Goal: Information Seeking & Learning: Learn about a topic

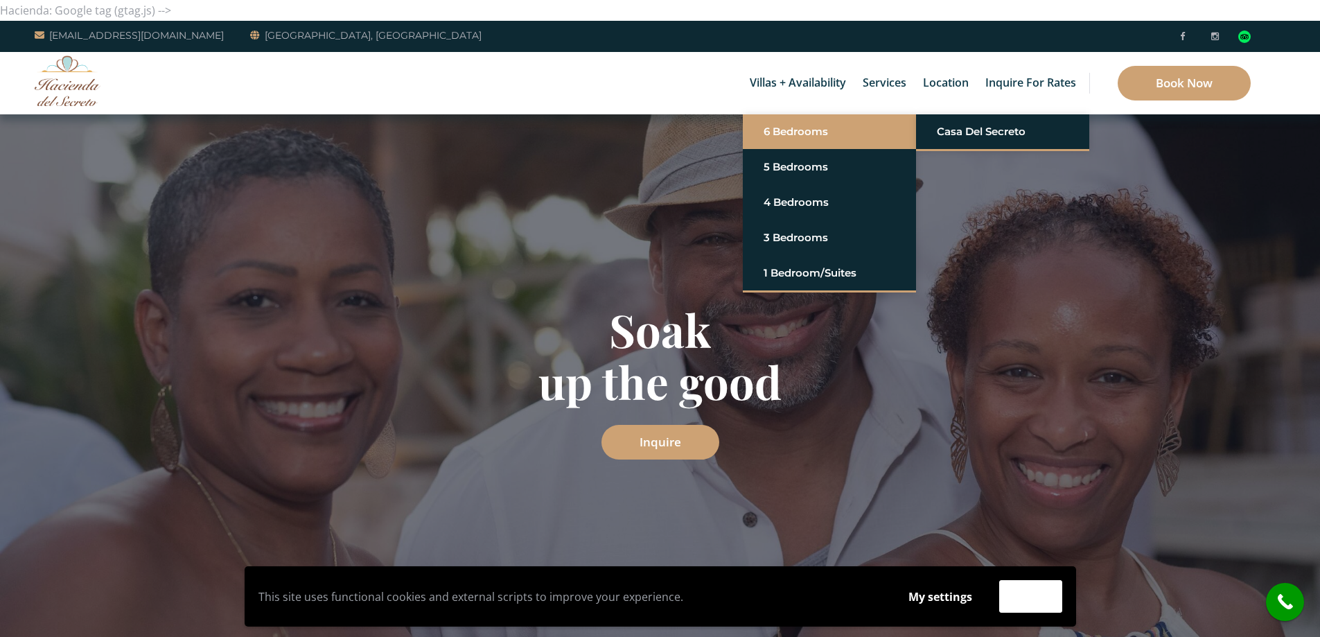
click at [798, 130] on link "6 Bedrooms" at bounding box center [830, 131] width 132 height 25
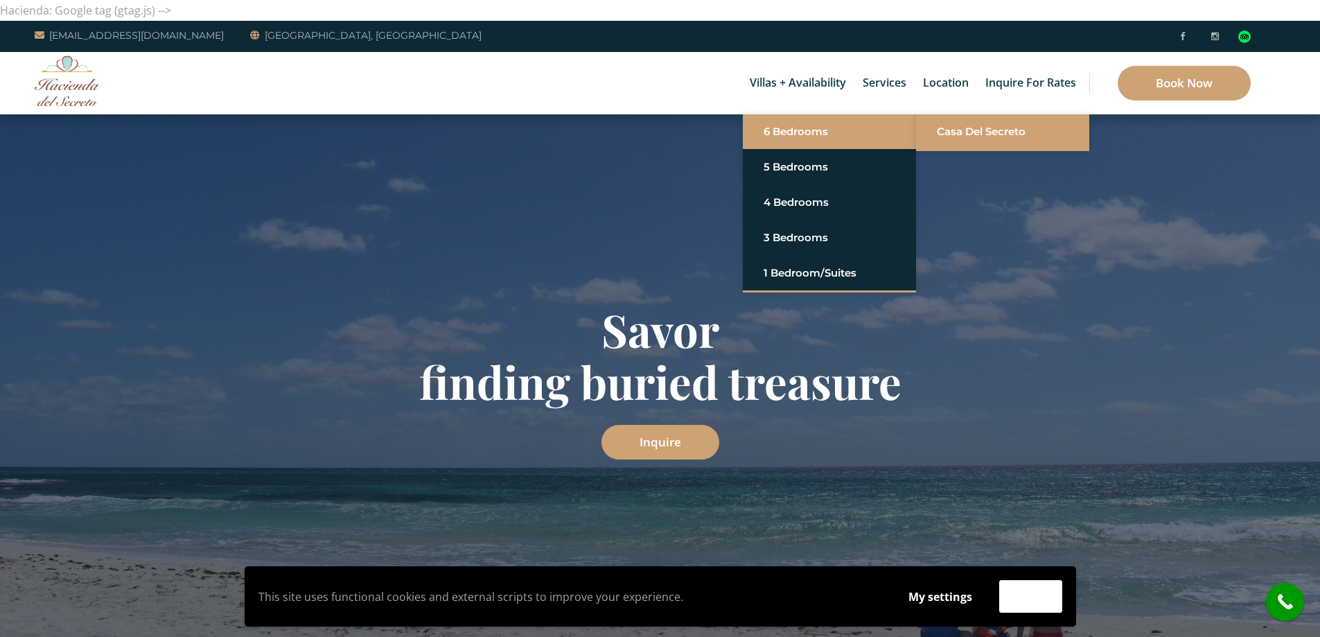
click at [974, 134] on link "Casa del Secreto" at bounding box center [1003, 131] width 132 height 25
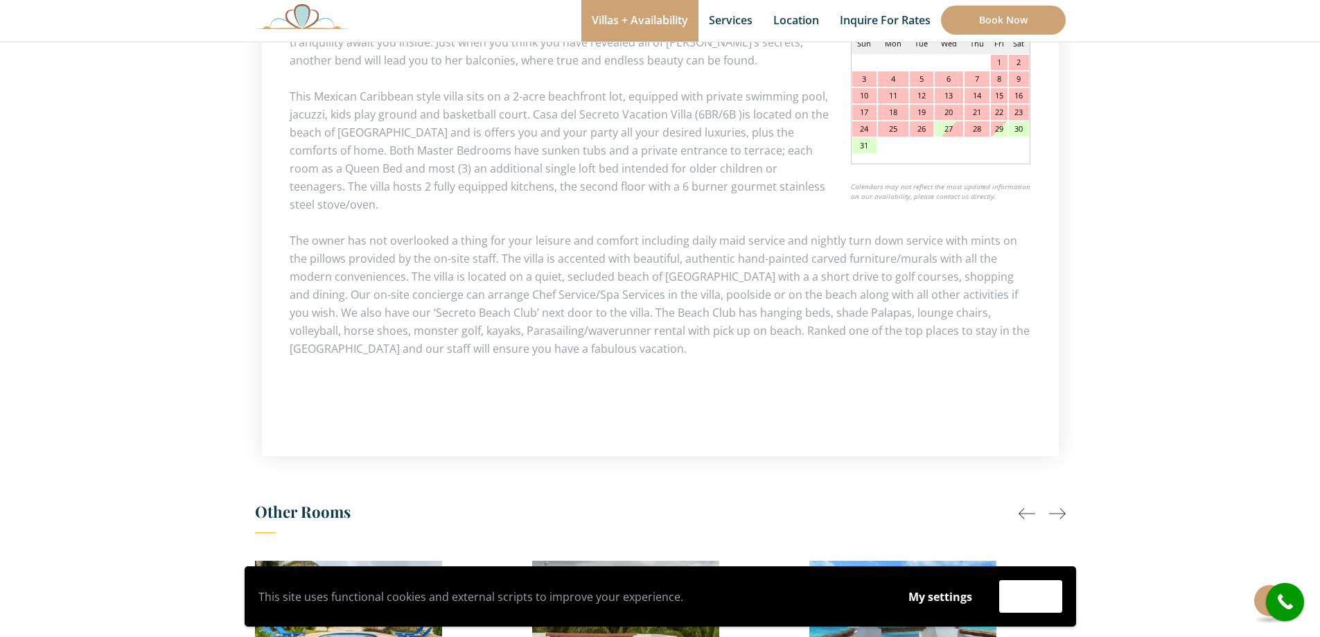
scroll to position [624, 0]
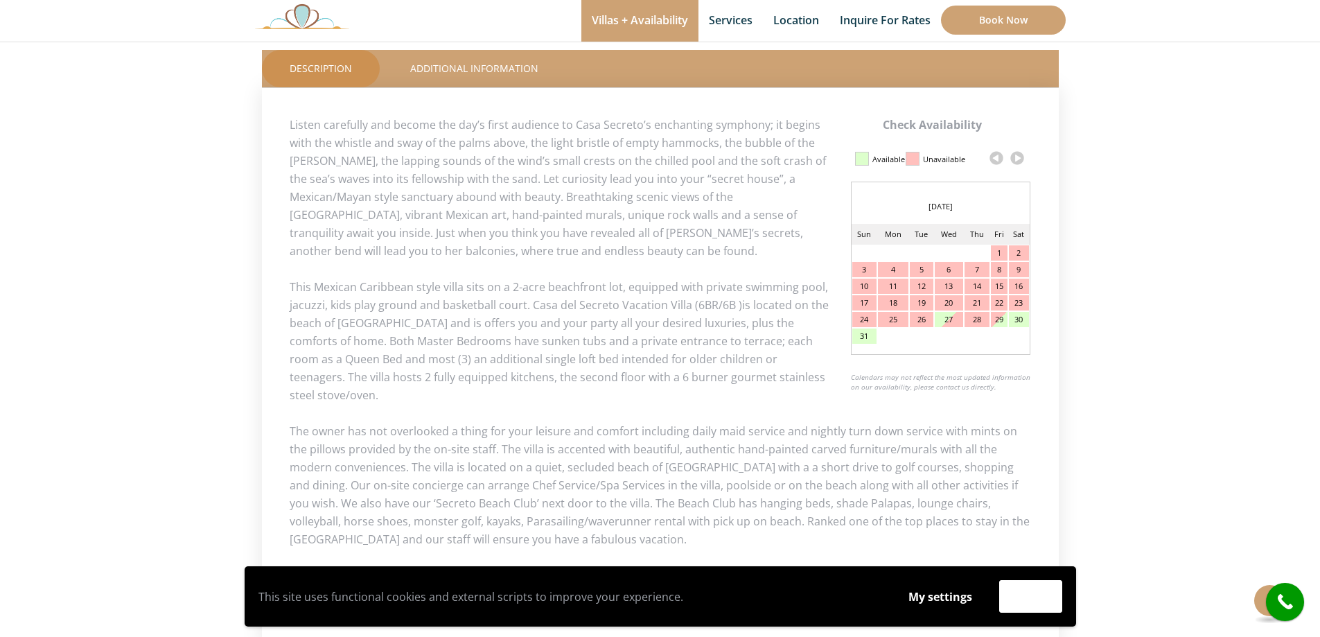
click at [1018, 160] on link at bounding box center [1017, 158] width 21 height 21
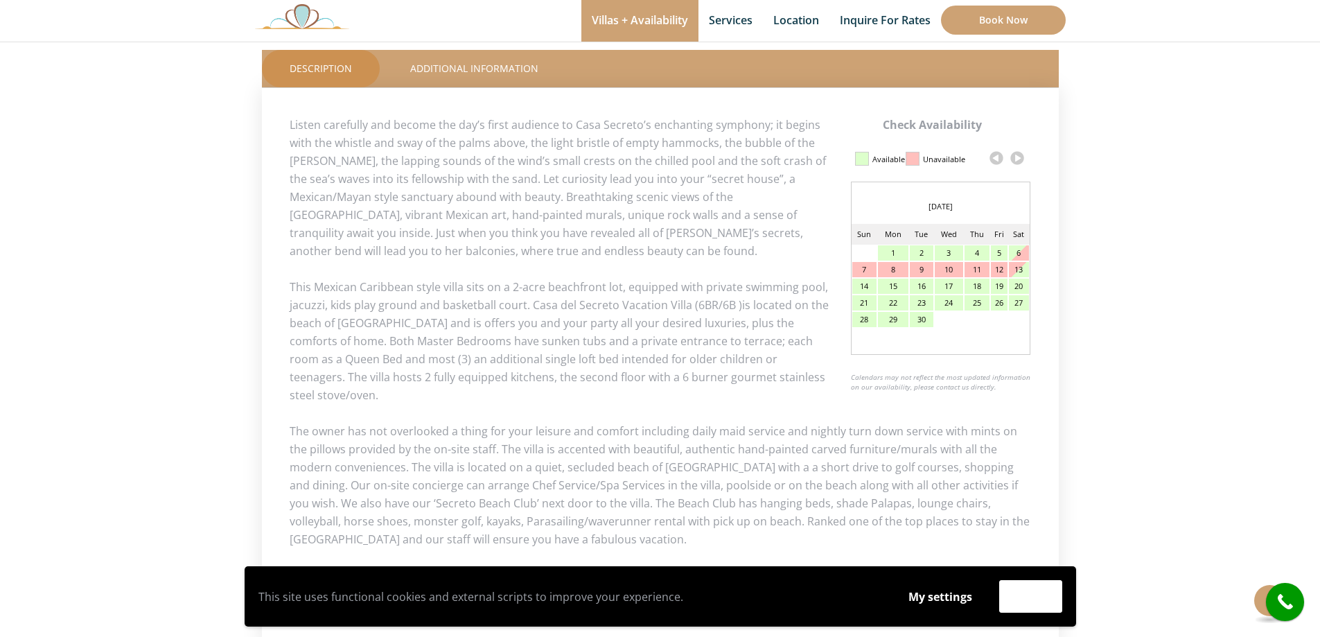
click at [1018, 160] on link at bounding box center [1017, 158] width 21 height 21
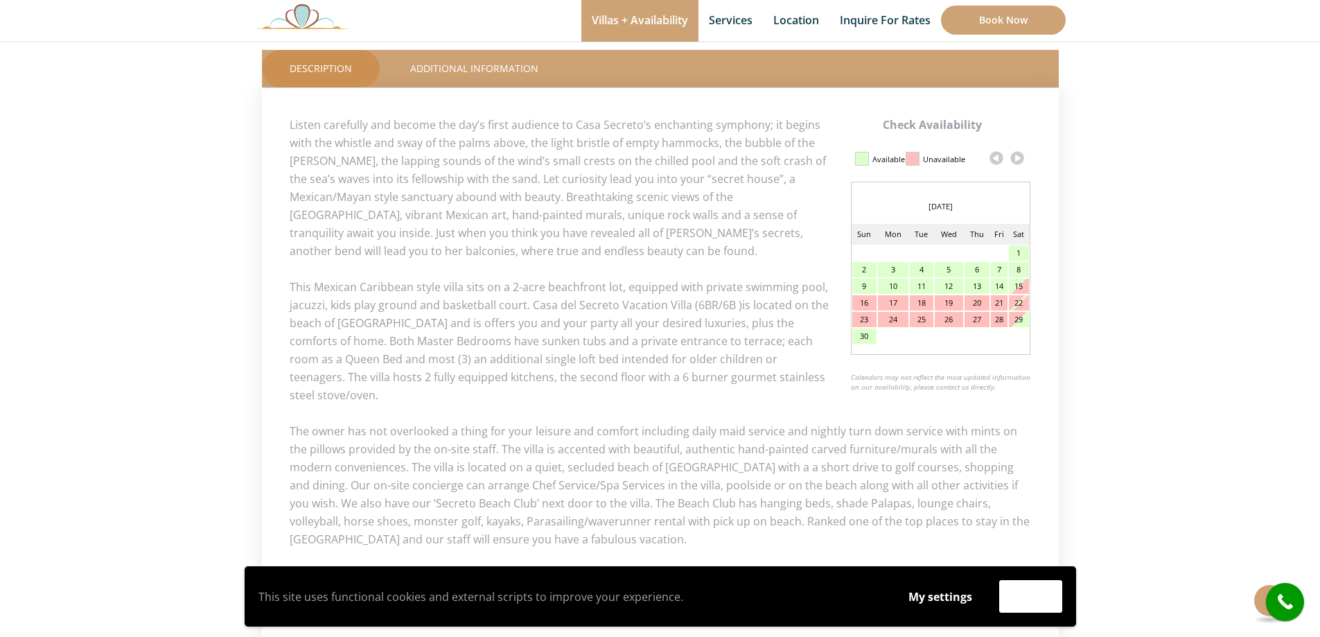
click at [1018, 160] on link at bounding box center [1017, 158] width 21 height 21
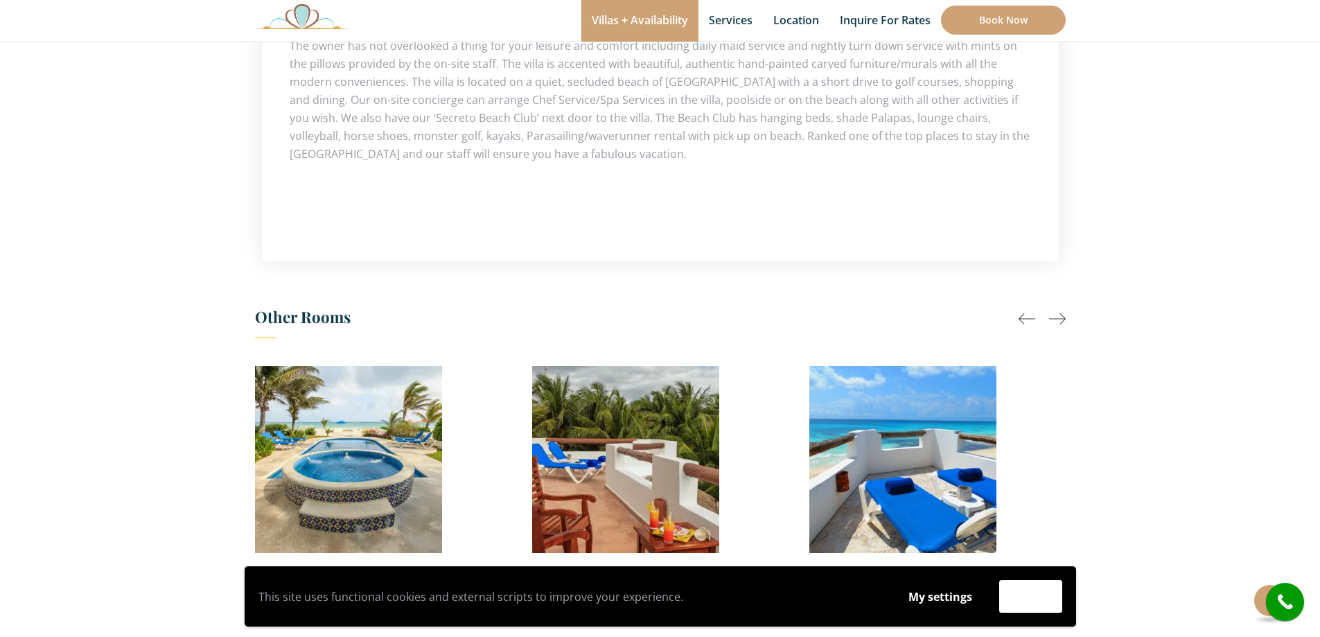
scroll to position [1109, 0]
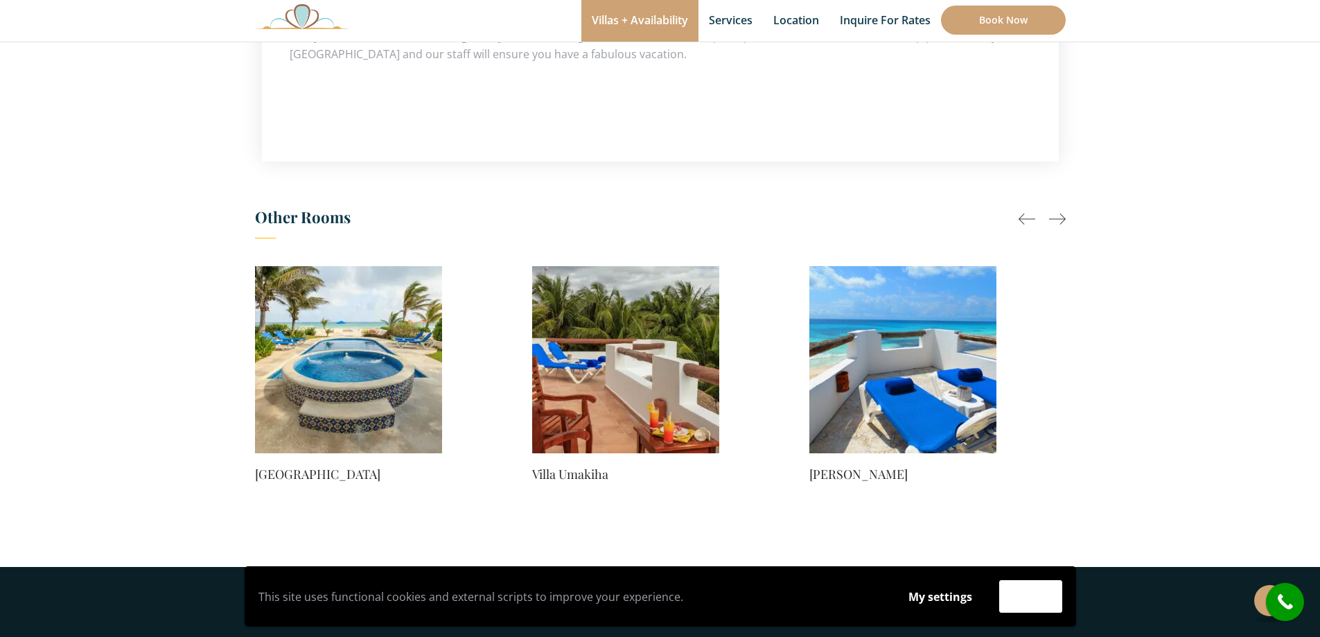
click at [1062, 211] on div at bounding box center [1057, 219] width 17 height 17
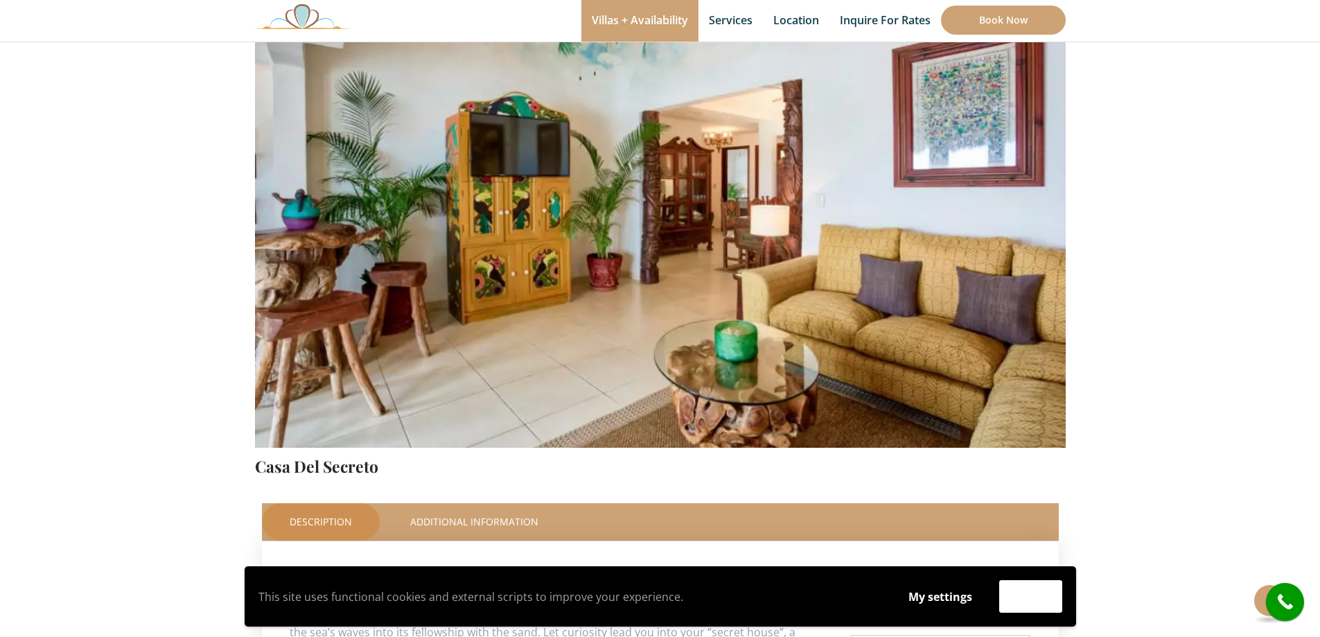
scroll to position [139, 0]
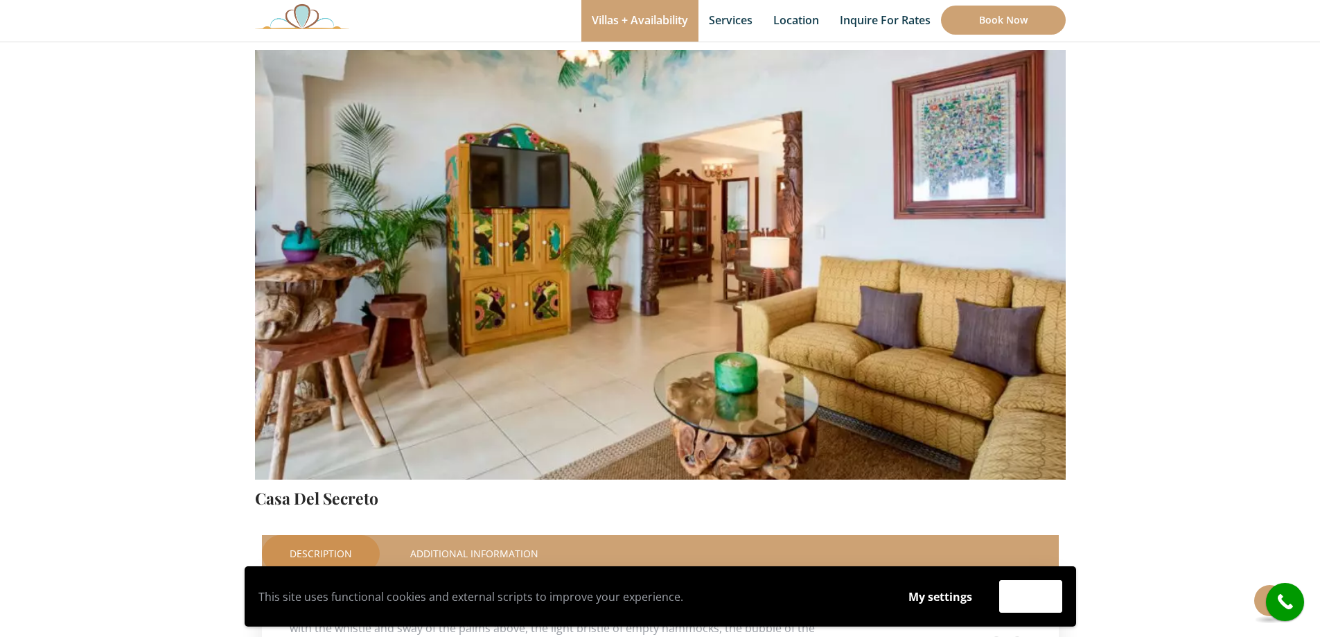
click at [938, 239] on img at bounding box center [660, 212] width 811 height 541
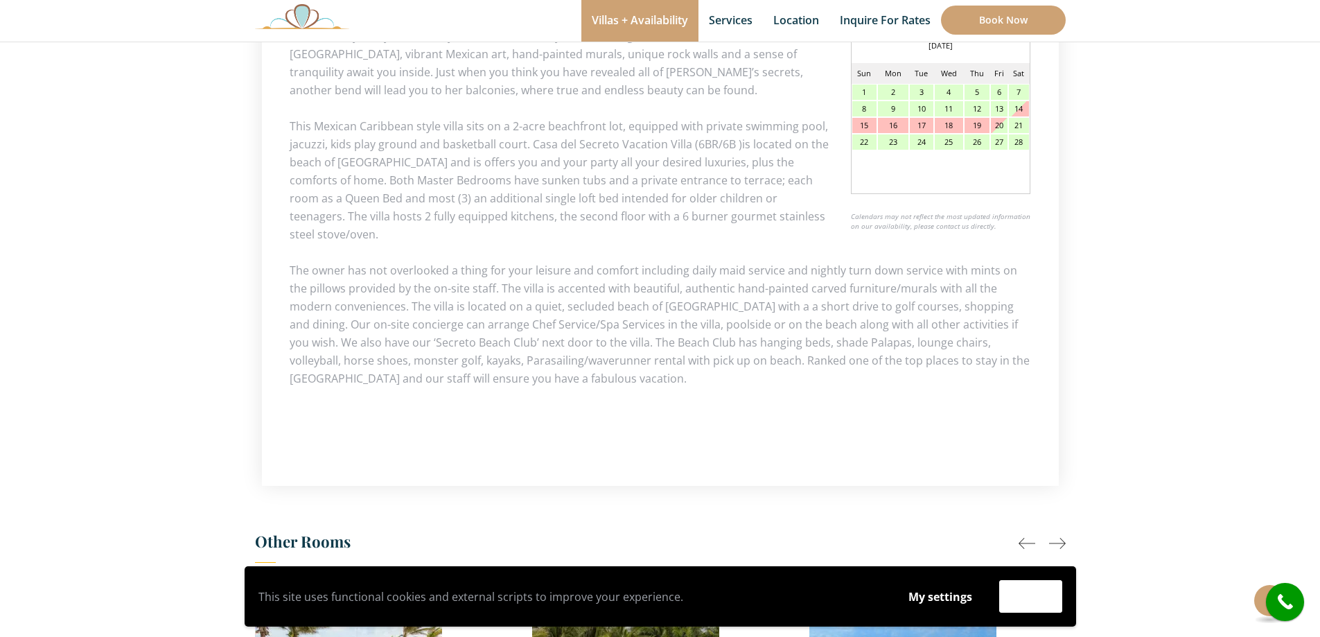
scroll to position [786, 0]
click at [1057, 534] on div at bounding box center [1057, 542] width 17 height 17
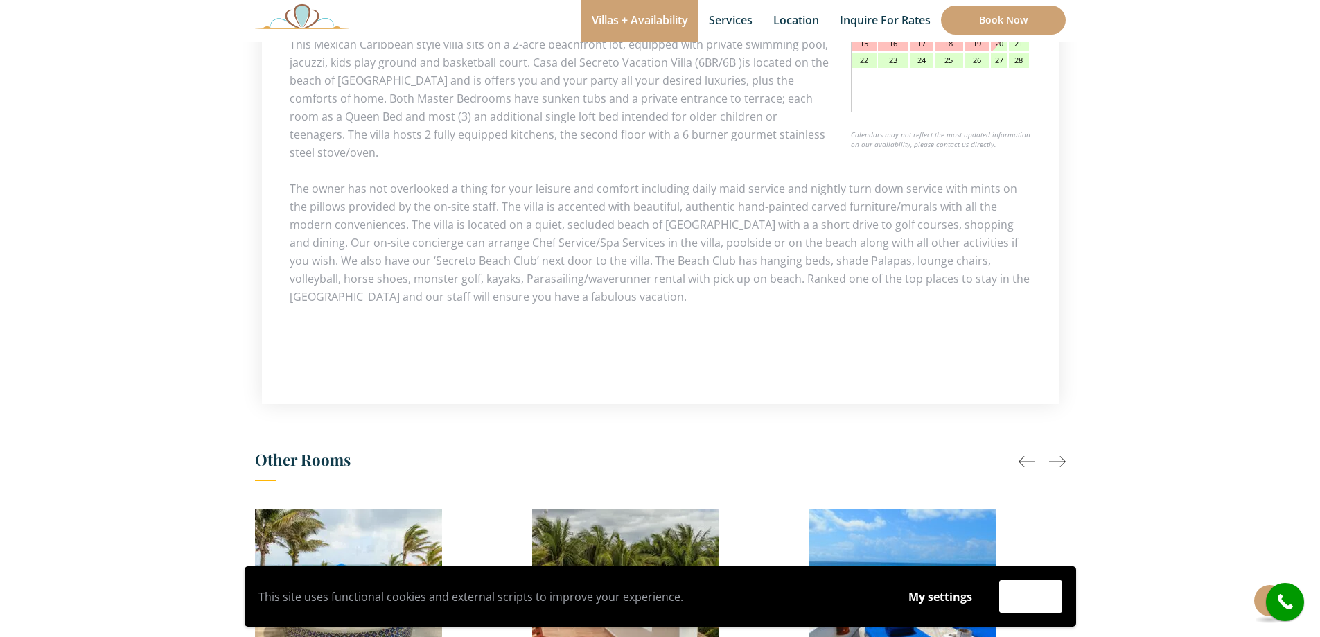
scroll to position [994, 0]
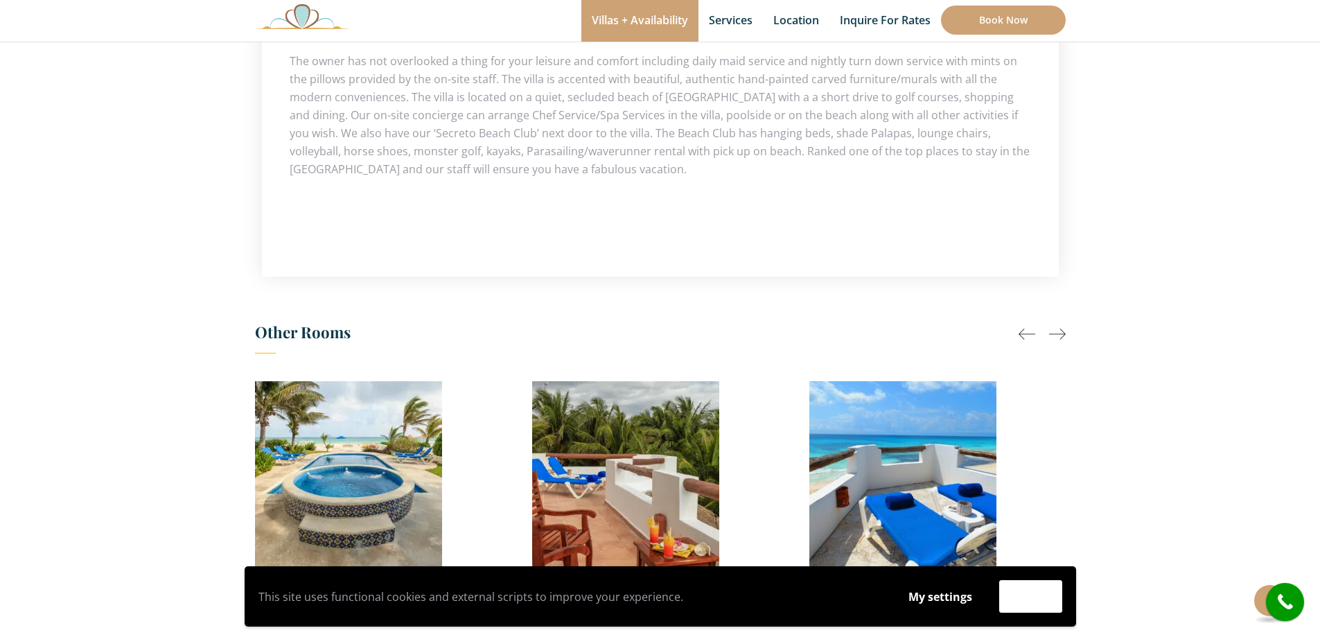
click at [1056, 326] on div at bounding box center [1057, 334] width 17 height 17
click at [1014, 324] on h3 "Other Rooms" at bounding box center [660, 335] width 811 height 35
click at [1023, 326] on div at bounding box center [1027, 334] width 17 height 17
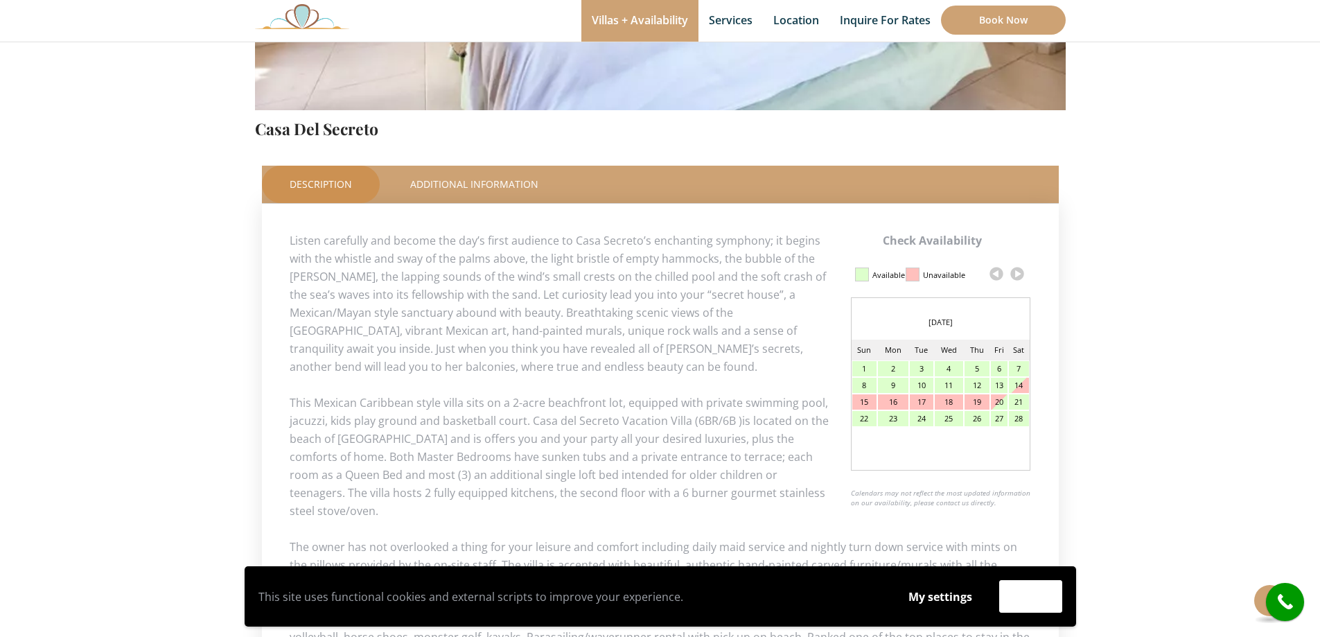
scroll to position [231, 0]
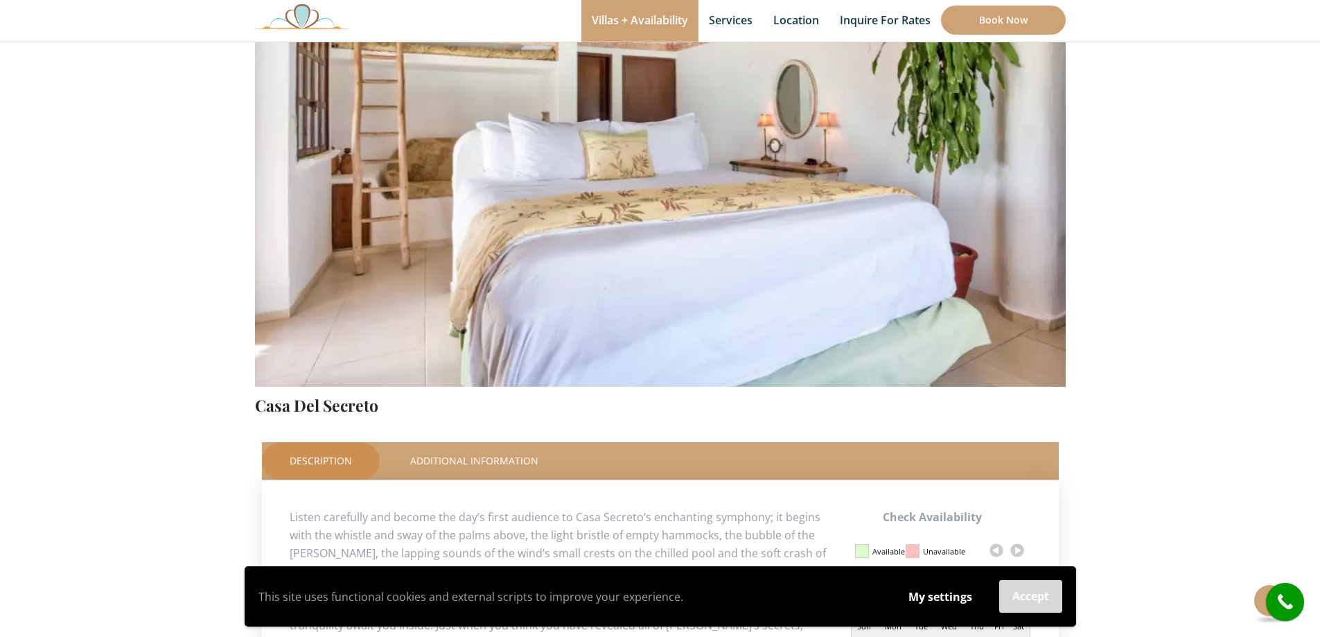
click at [1022, 599] on button "Accept" at bounding box center [1030, 596] width 63 height 33
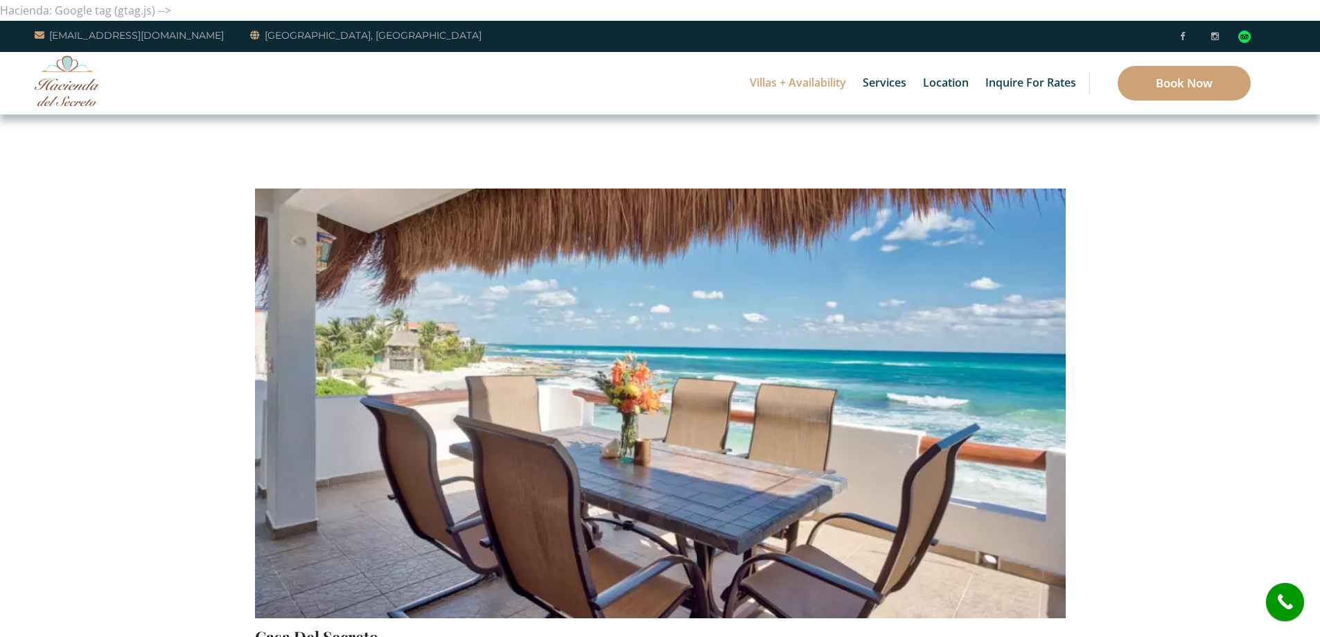
click at [753, 387] on img at bounding box center [660, 351] width 811 height 541
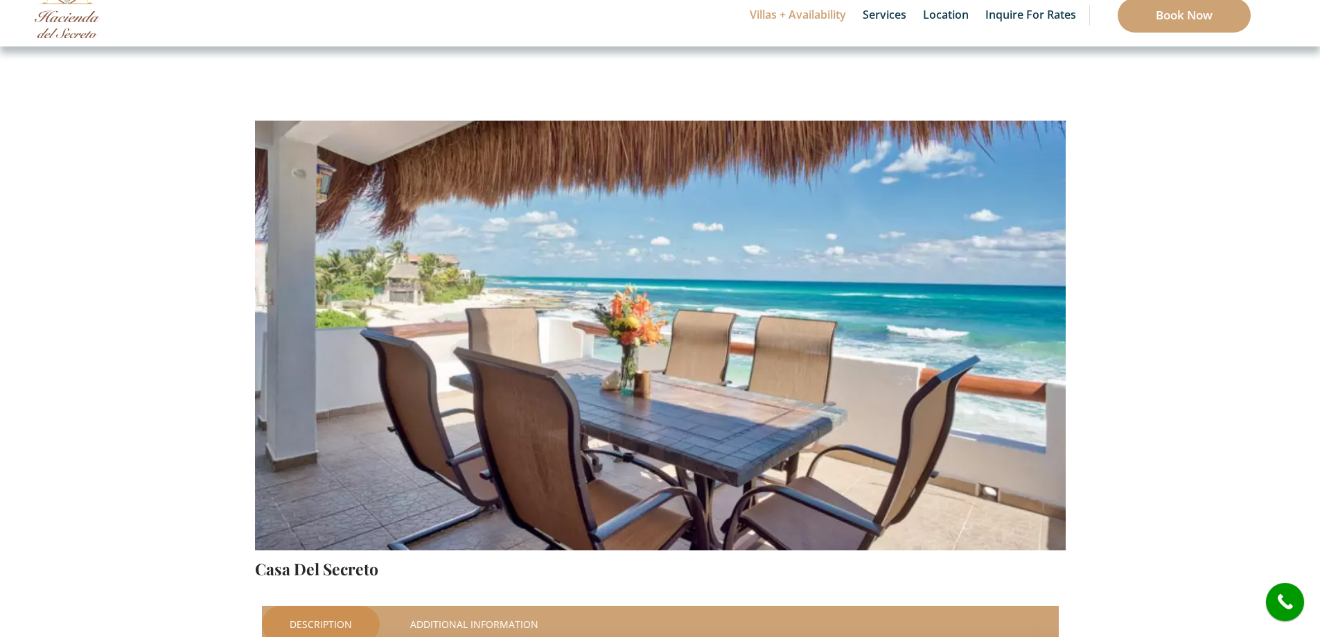
scroll to position [69, 0]
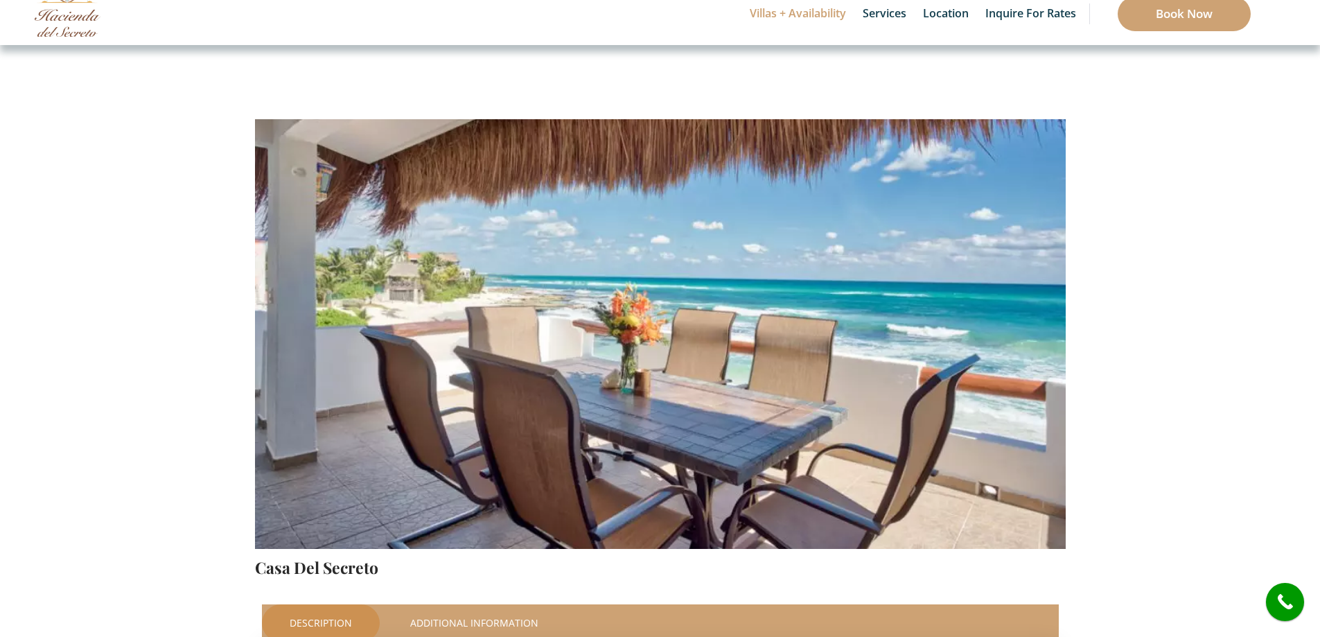
click at [810, 396] on img at bounding box center [660, 282] width 811 height 541
click at [866, 376] on img at bounding box center [660, 282] width 811 height 541
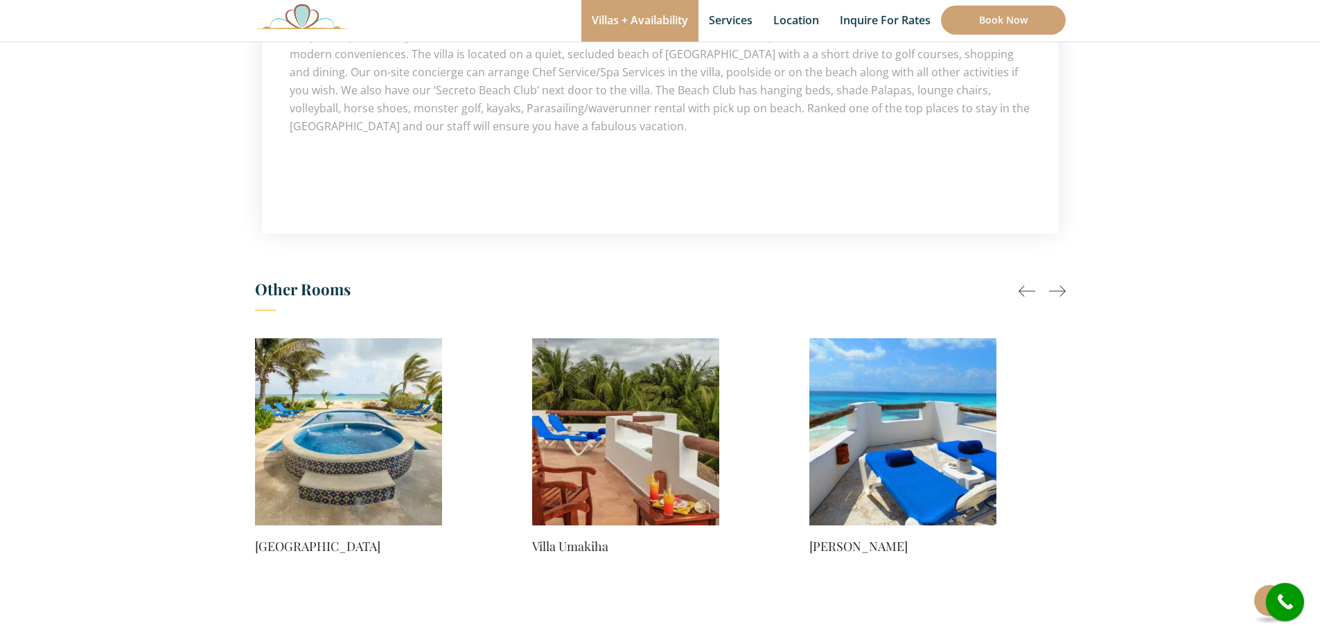
scroll to position [1040, 0]
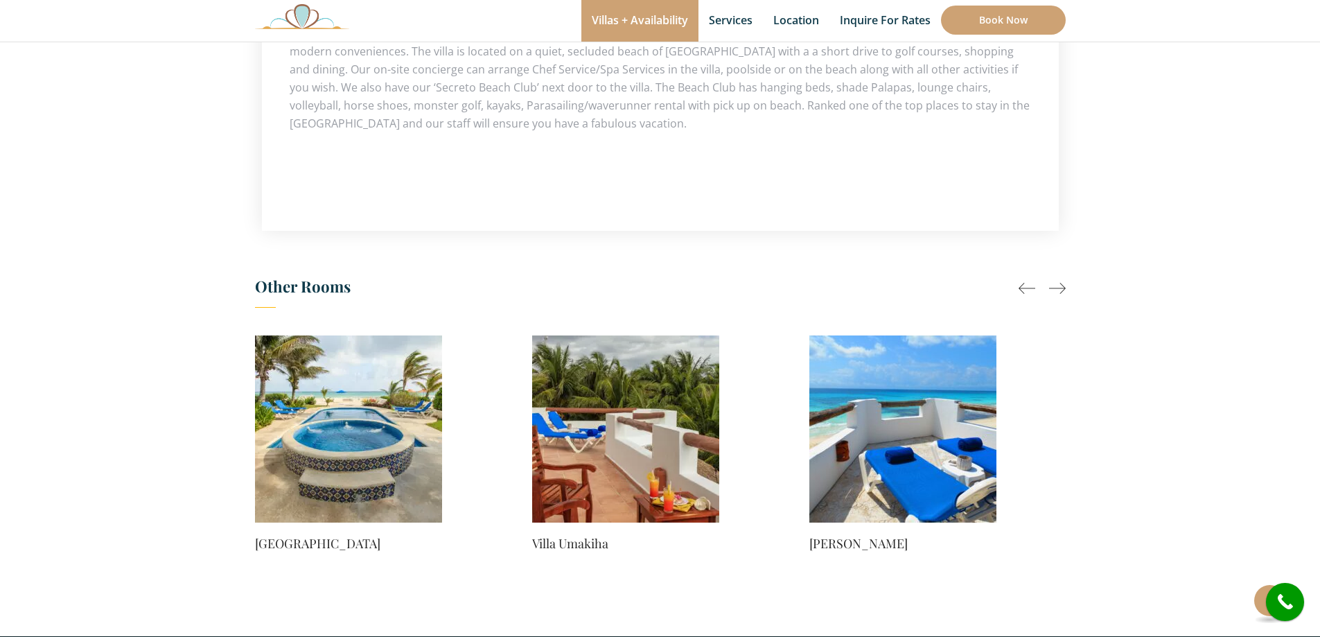
click at [1058, 280] on div at bounding box center [1057, 288] width 17 height 17
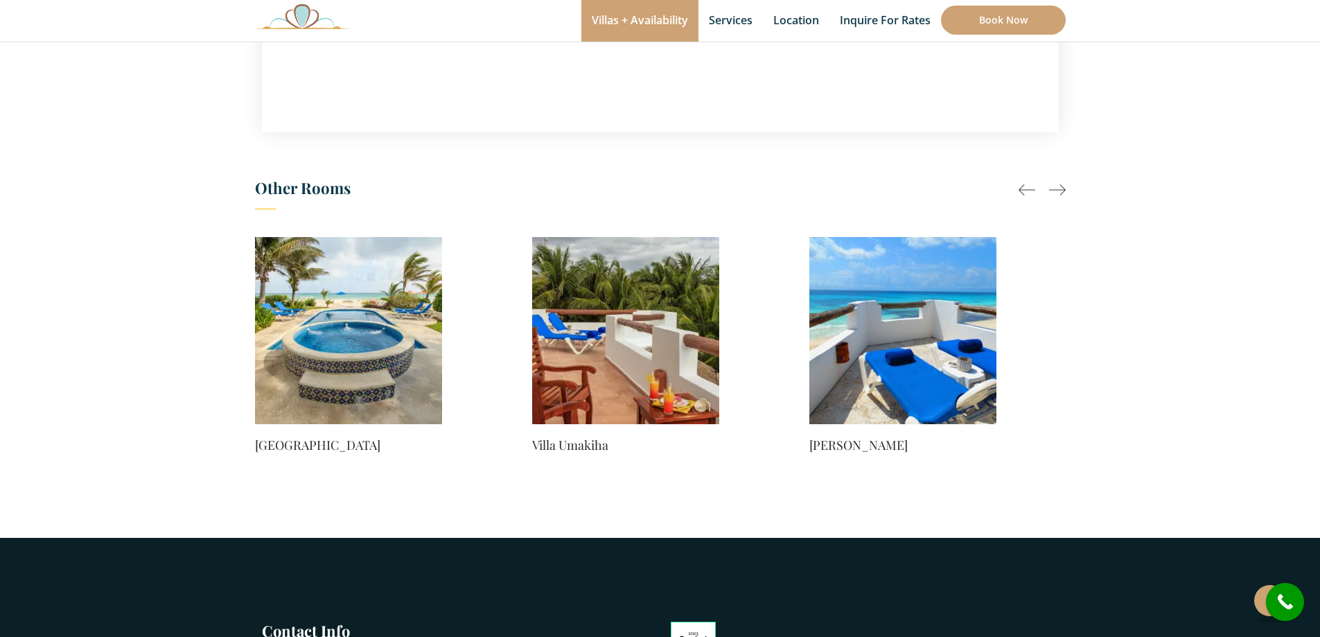
scroll to position [924, 0]
